Goal: Obtain resource: Download file/media

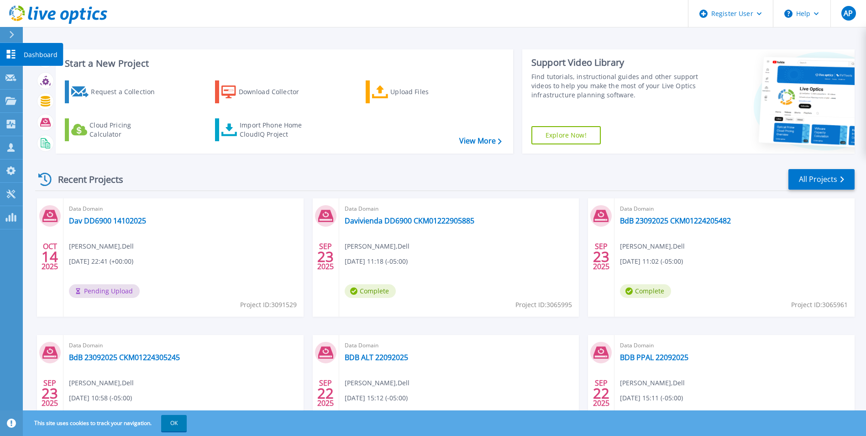
click at [10, 50] on icon at bounding box center [11, 54] width 9 height 9
click at [152, 289] on button "Verify Owner" at bounding box center [157, 291] width 64 height 14
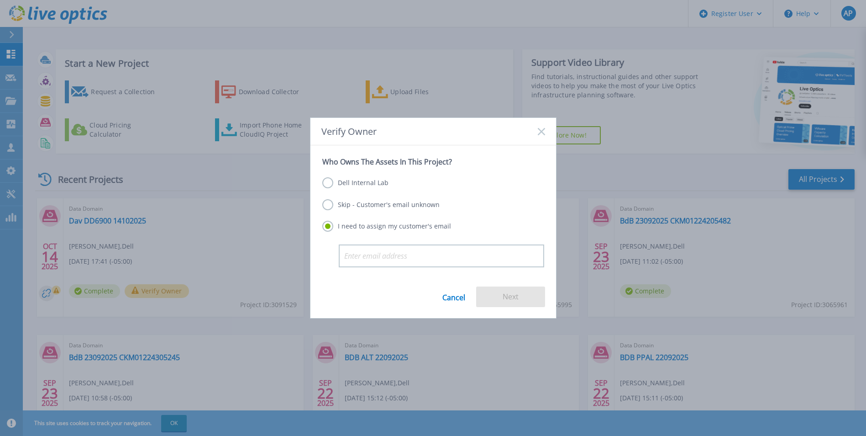
click at [330, 183] on label "Dell Internal Lab" at bounding box center [355, 182] width 66 height 11
click at [0, 0] on input "Dell Internal Lab" at bounding box center [0, 0] width 0 height 0
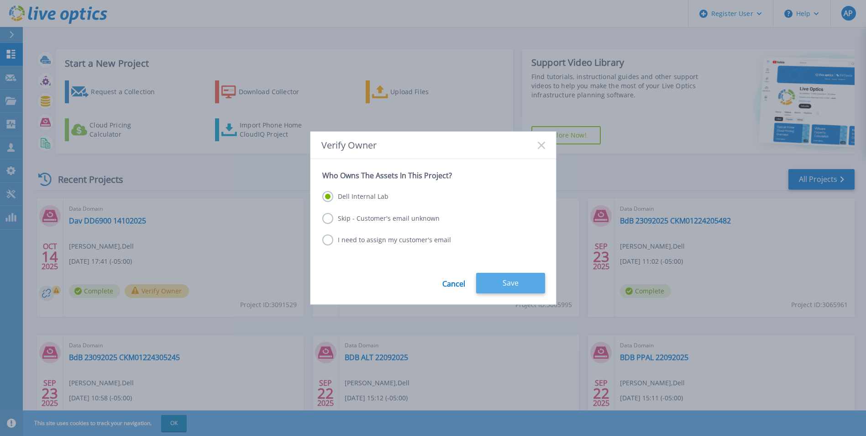
click at [496, 284] on button "Save" at bounding box center [510, 283] width 69 height 21
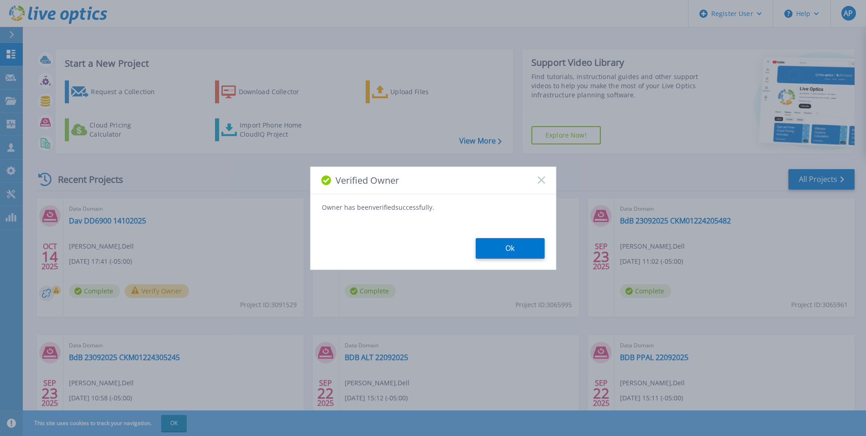
drag, startPoint x: 510, startPoint y: 243, endPoint x: 500, endPoint y: 247, distance: 11.0
click at [511, 243] on button "Ok" at bounding box center [510, 248] width 69 height 21
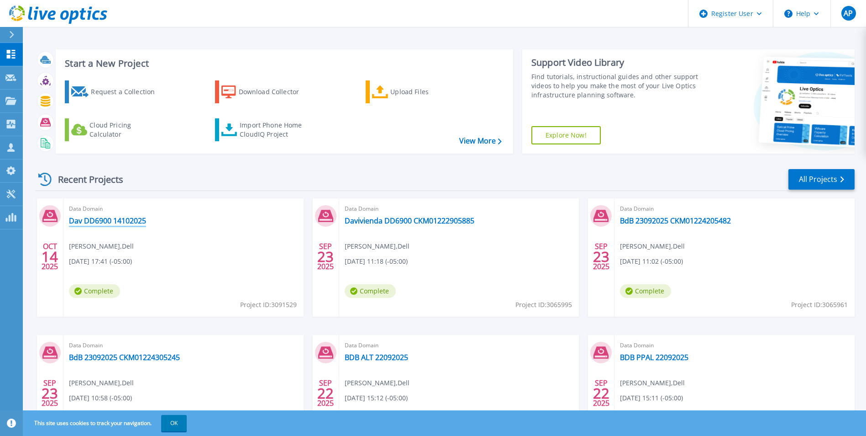
click at [138, 216] on link "Dav DD6900 14102025" at bounding box center [107, 220] width 77 height 9
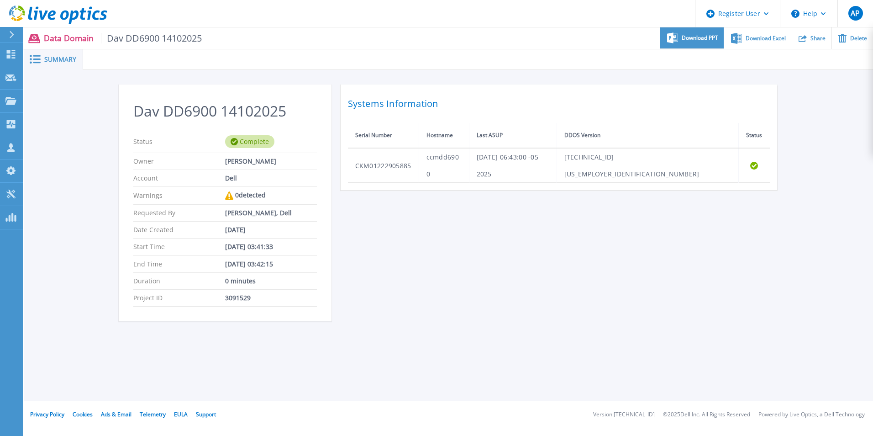
click at [698, 37] on span "Download PPT" at bounding box center [700, 37] width 37 height 5
click at [757, 38] on span "Download Excel" at bounding box center [765, 37] width 40 height 5
